Goal: Transaction & Acquisition: Book appointment/travel/reservation

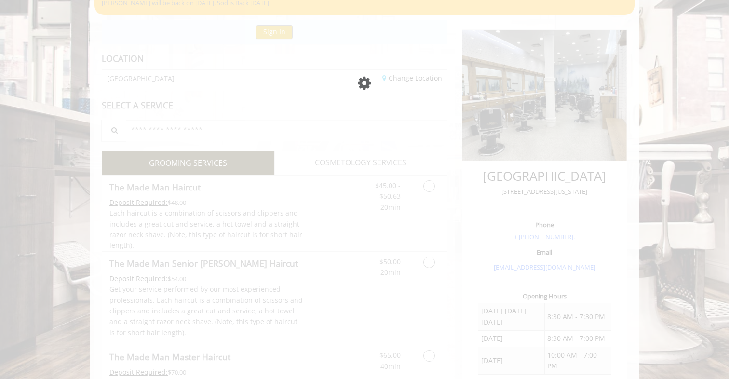
scroll to position [91, 0]
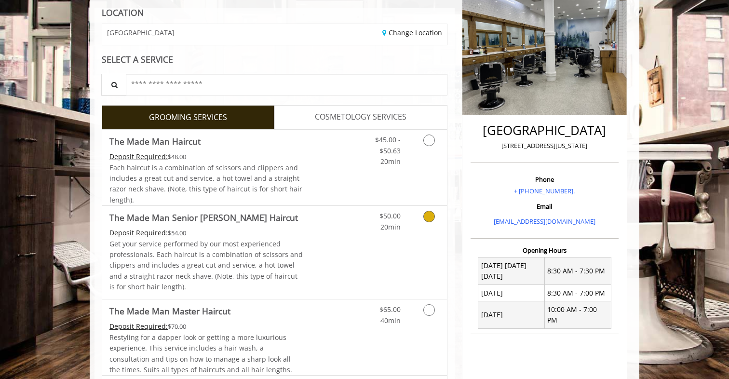
click at [426, 215] on icon "Grooming services" at bounding box center [429, 217] width 12 height 12
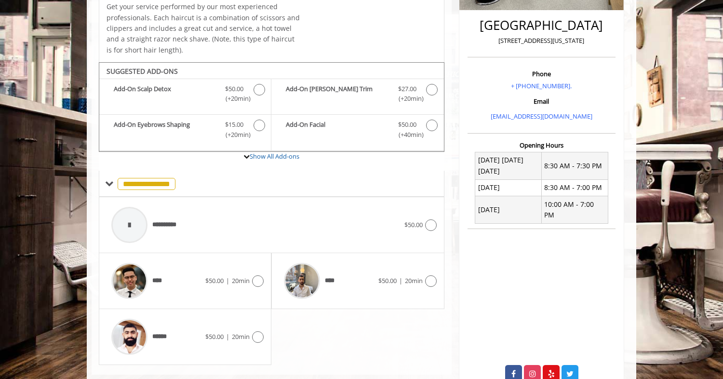
scroll to position [263, 0]
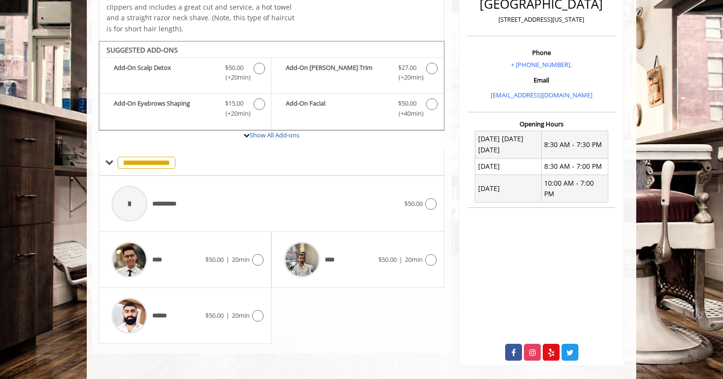
click at [259, 317] on icon at bounding box center [258, 316] width 12 height 12
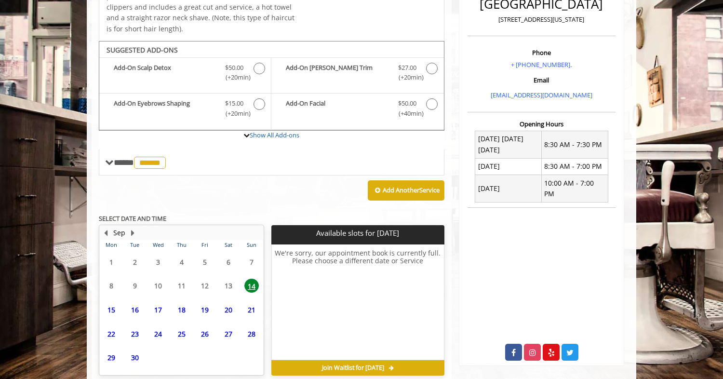
scroll to position [307, 0]
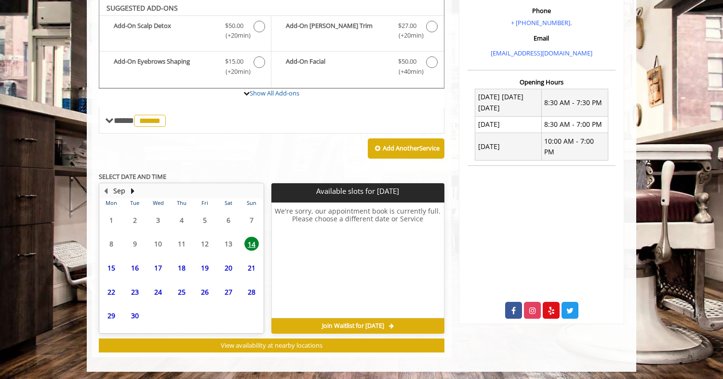
click at [176, 263] on span "18" at bounding box center [182, 268] width 14 height 14
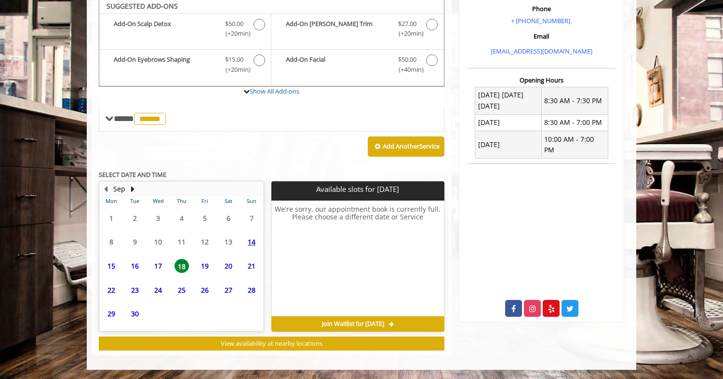
click at [159, 266] on span "17" at bounding box center [158, 266] width 14 height 14
click at [205, 268] on span "19" at bounding box center [205, 266] width 14 height 14
click at [224, 267] on span "20" at bounding box center [228, 266] width 14 height 14
click at [253, 267] on span "21" at bounding box center [251, 266] width 14 height 14
click at [133, 189] on button "Next Month" at bounding box center [133, 189] width 8 height 11
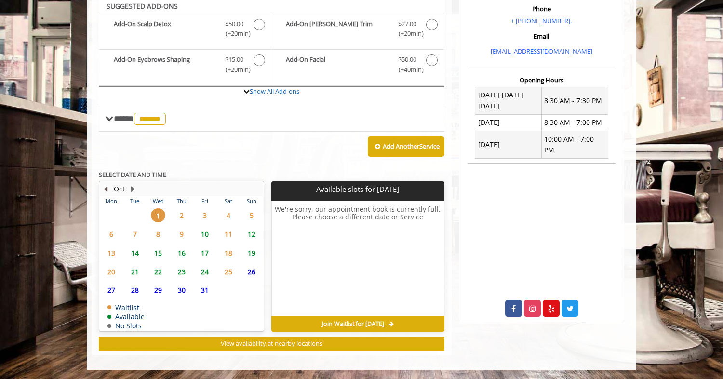
click at [105, 190] on button "Previous Month" at bounding box center [106, 189] width 8 height 11
click at [183, 255] on span "18" at bounding box center [182, 253] width 14 height 14
click at [185, 272] on span "25" at bounding box center [182, 272] width 14 height 14
click at [202, 271] on span "26" at bounding box center [205, 272] width 14 height 14
click at [223, 272] on span "27" at bounding box center [228, 272] width 14 height 14
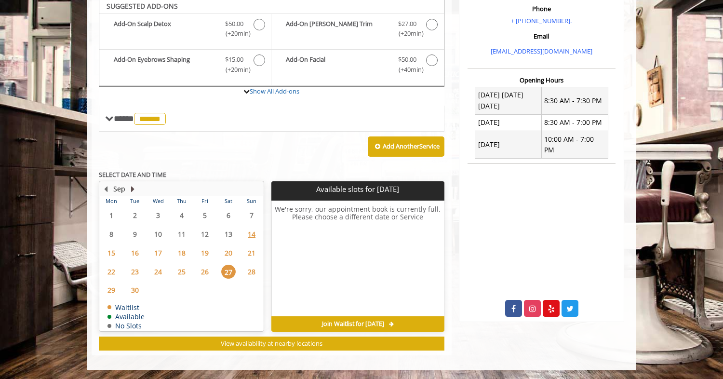
click at [135, 189] on button "Next Month" at bounding box center [133, 189] width 8 height 11
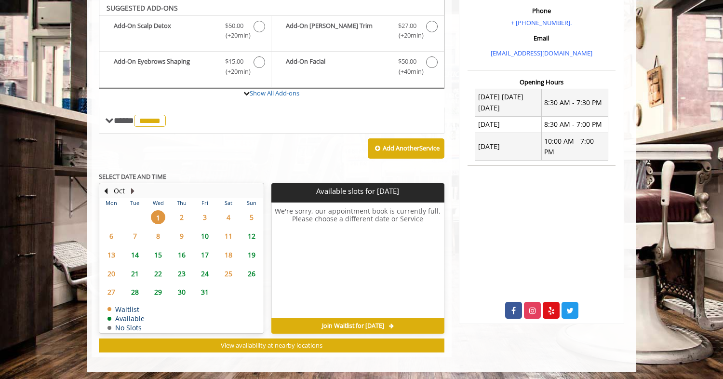
scroll to position [305, 0]
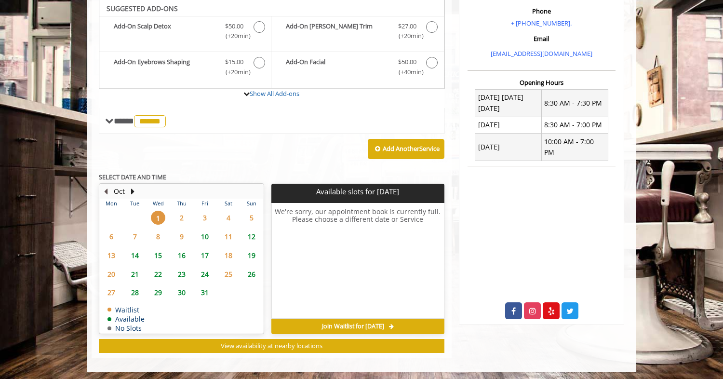
click at [105, 189] on button "Previous Month" at bounding box center [106, 191] width 8 height 11
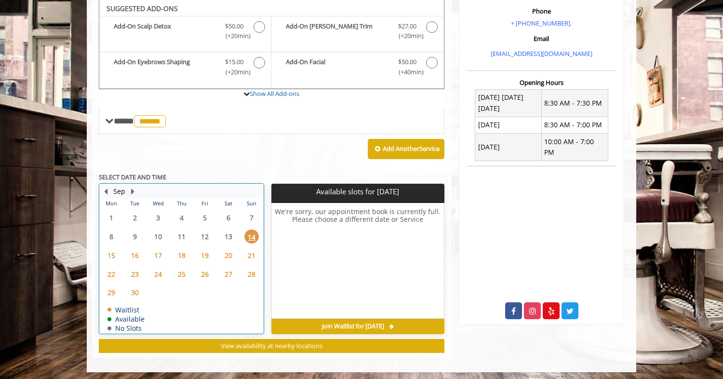
click at [131, 184] on td "Sep" at bounding box center [177, 191] width 155 height 14
click at [134, 191] on button "Next Month" at bounding box center [133, 191] width 8 height 11
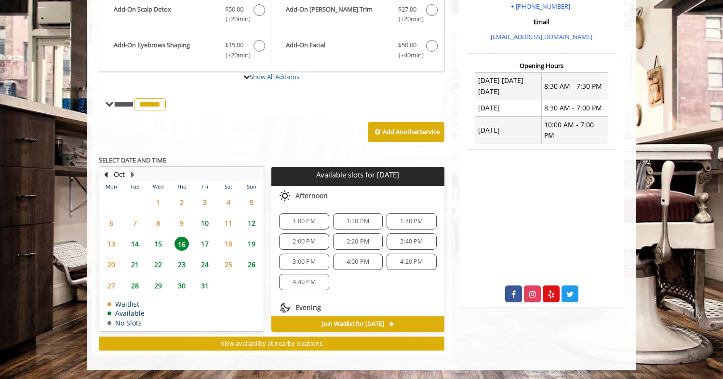
click at [223, 249] on span "18" at bounding box center [228, 244] width 14 height 14
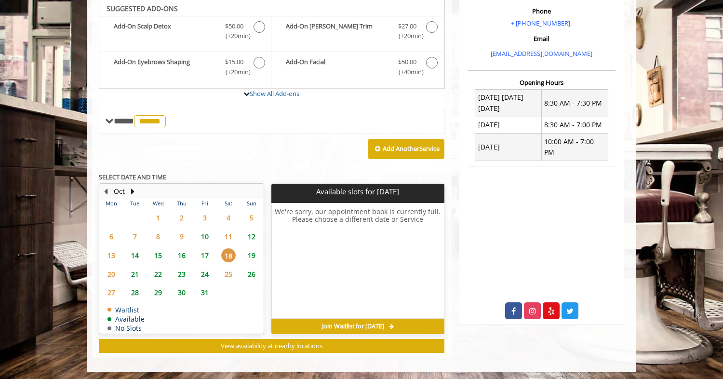
click at [108, 187] on button "Previous Month" at bounding box center [106, 191] width 8 height 11
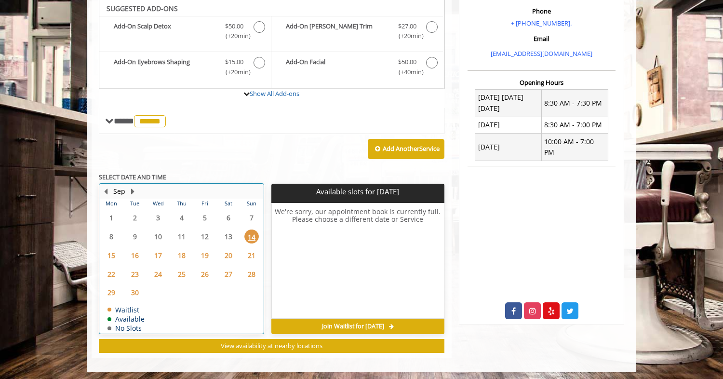
click at [180, 233] on table "Mon Tue Wed Thu Fri Sat Sun 1 2 3 4 5 6 7 8 9 10 11 12 13 14 15 16 17 18 19 20 …" at bounding box center [181, 266] width 163 height 135
click at [132, 188] on button "Next Month" at bounding box center [133, 191] width 8 height 11
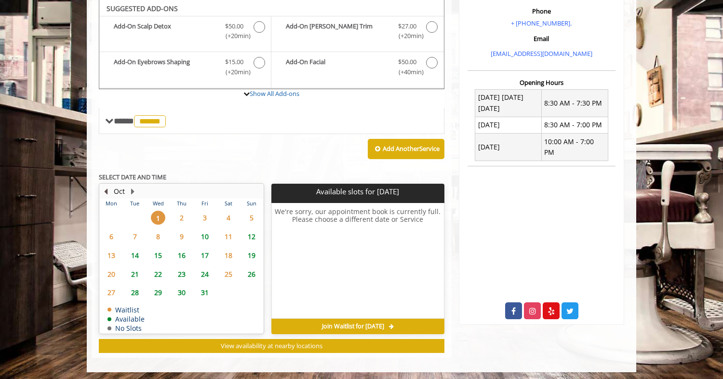
click at [108, 189] on button "Previous Month" at bounding box center [106, 191] width 8 height 11
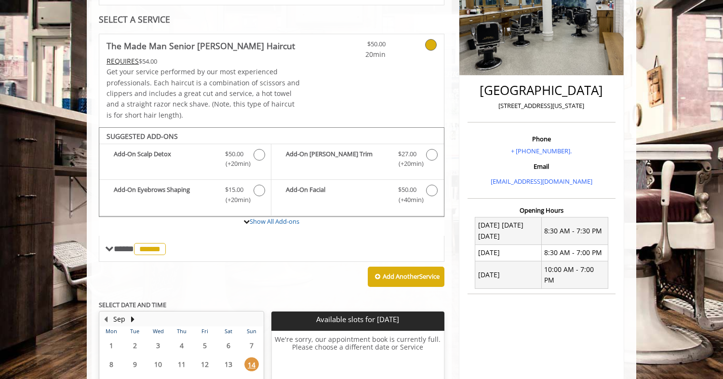
scroll to position [173, 0]
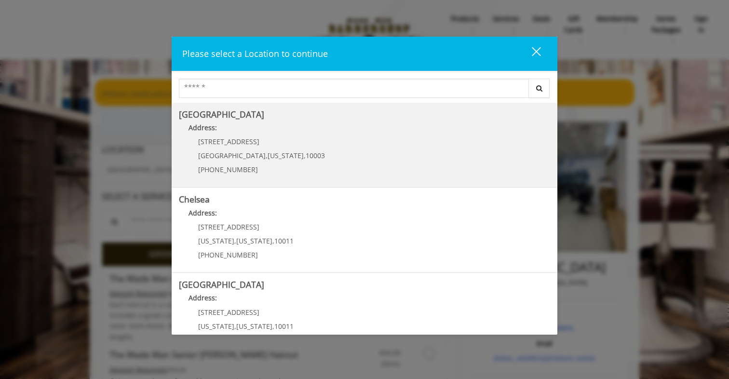
click at [270, 140] on p "60 E 8th St" at bounding box center [261, 141] width 127 height 7
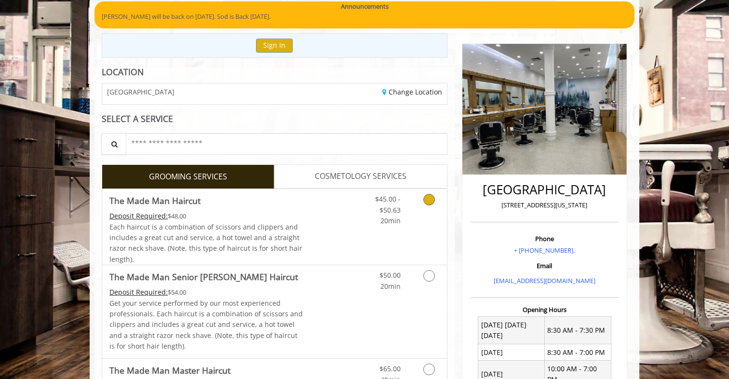
click at [328, 232] on link "Discounted Price" at bounding box center [331, 227] width 57 height 76
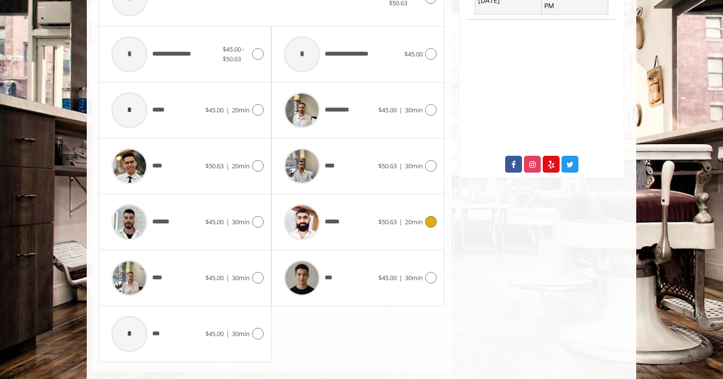
click at [434, 224] on icon at bounding box center [431, 222] width 12 height 12
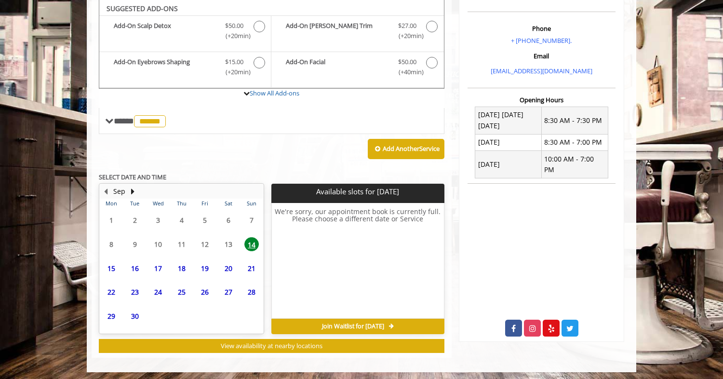
scroll to position [290, 0]
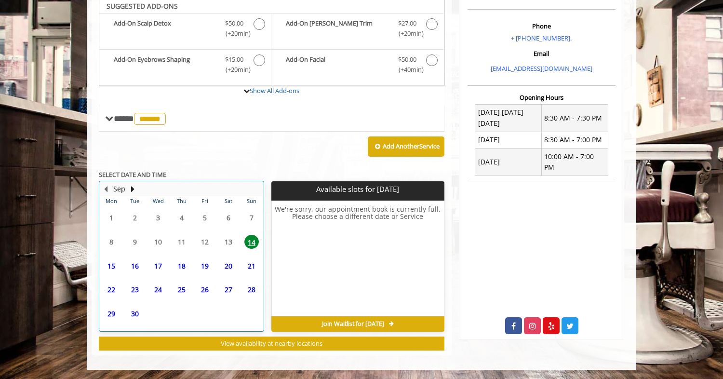
click at [171, 264] on td "18" at bounding box center [181, 266] width 23 height 24
click at [133, 189] on button "Next Month" at bounding box center [133, 189] width 8 height 11
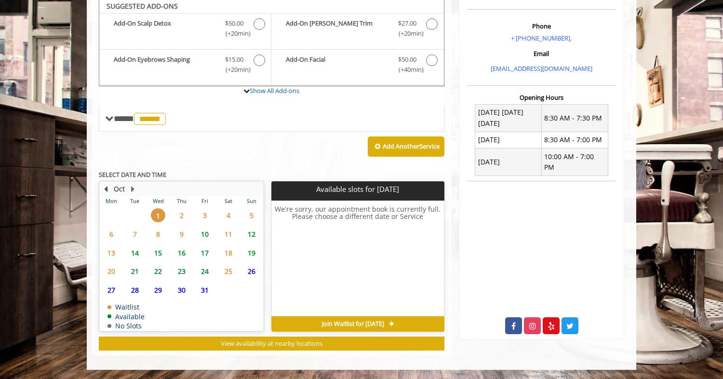
click at [104, 189] on button "Previous Month" at bounding box center [106, 189] width 8 height 11
click at [269, 93] on link "Show All Add-ons" at bounding box center [275, 90] width 50 height 9
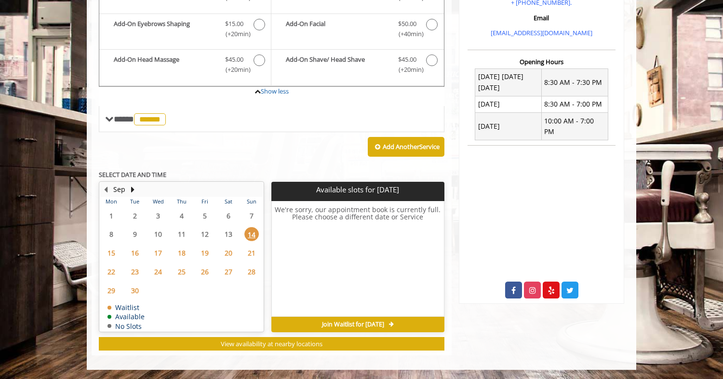
scroll to position [119, 0]
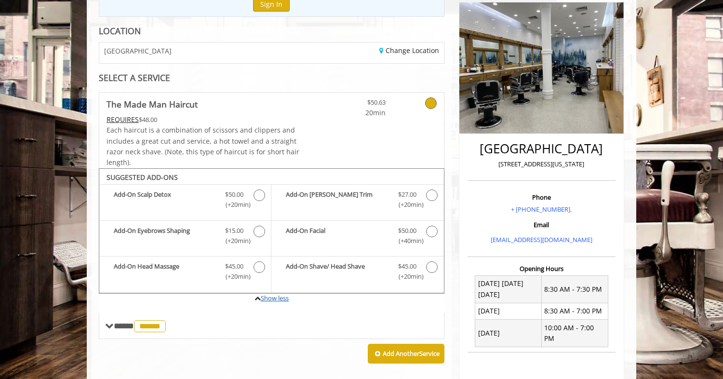
click at [285, 301] on link "Show less" at bounding box center [275, 298] width 28 height 9
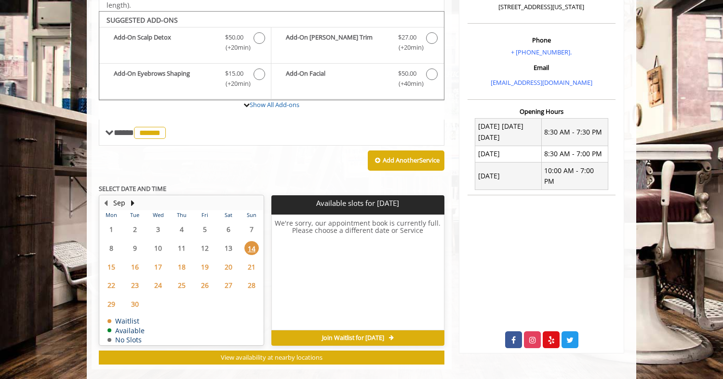
scroll to position [290, 0]
